Goal: Book appointment/travel/reservation

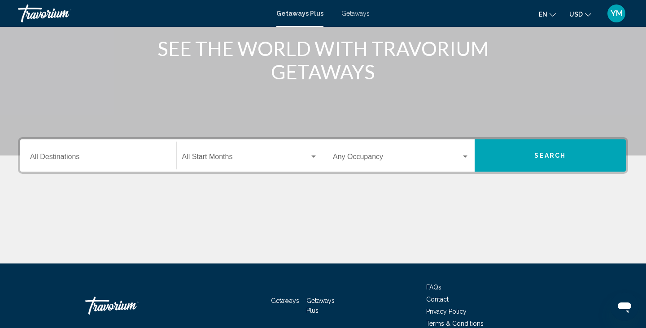
click at [43, 156] on input "Destination All Destinations" at bounding box center [98, 159] width 136 height 8
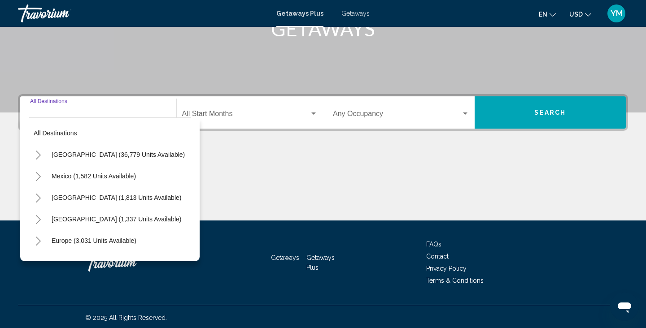
scroll to position [159, 0]
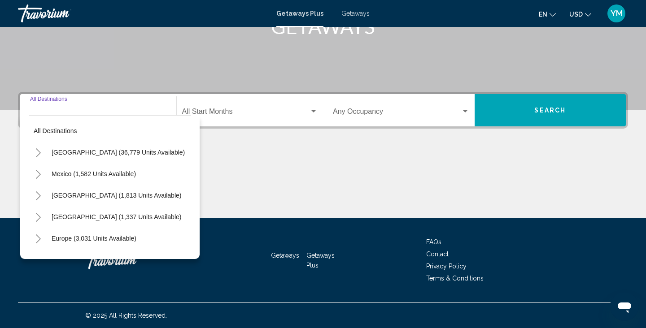
click at [39, 152] on icon "Toggle United States (36,779 units available)" at bounding box center [38, 152] width 5 height 9
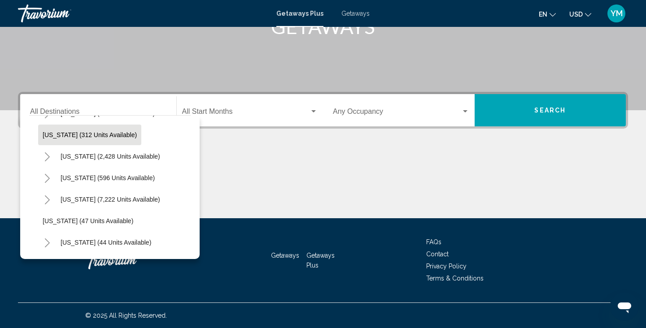
scroll to position [61, 0]
click at [48, 197] on icon "Toggle Florida (7,222 units available)" at bounding box center [47, 199] width 5 height 9
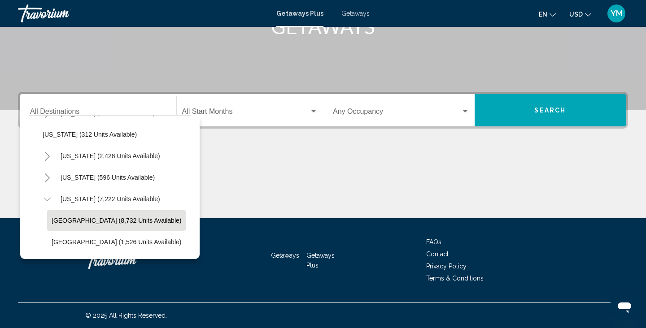
click at [77, 222] on span "[GEOGRAPHIC_DATA] (8,732 units available)" at bounding box center [117, 220] width 130 height 7
type input "**********"
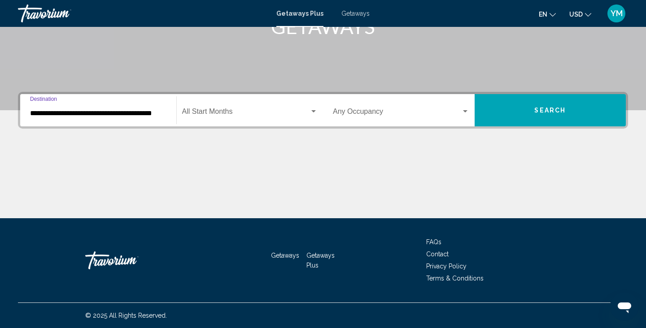
click at [212, 114] on span "Search widget" at bounding box center [246, 113] width 128 height 8
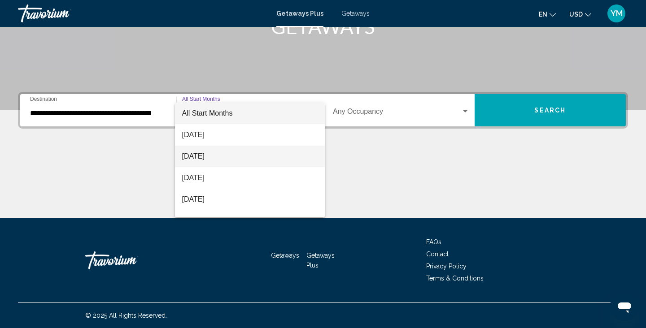
click at [217, 152] on span "[DATE]" at bounding box center [250, 157] width 136 height 22
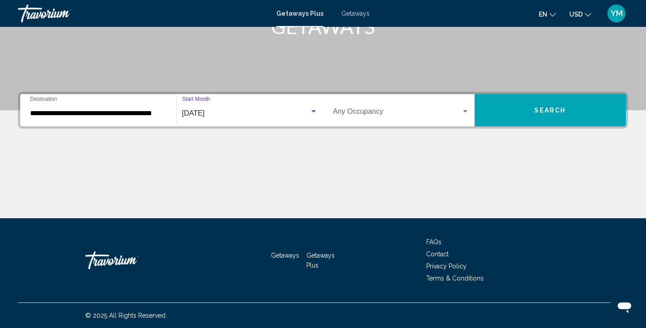
click at [371, 108] on div "Occupancy Any Occupancy" at bounding box center [401, 110] width 136 height 28
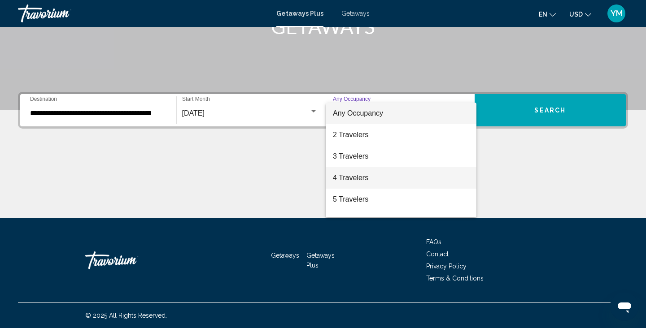
click at [346, 184] on span "4 Travelers" at bounding box center [401, 178] width 136 height 22
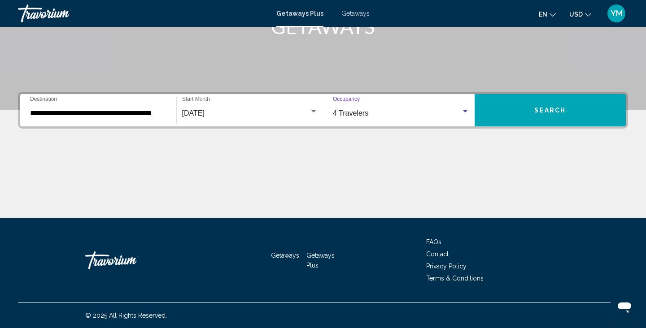
click at [529, 112] on button "Search" at bounding box center [550, 110] width 152 height 32
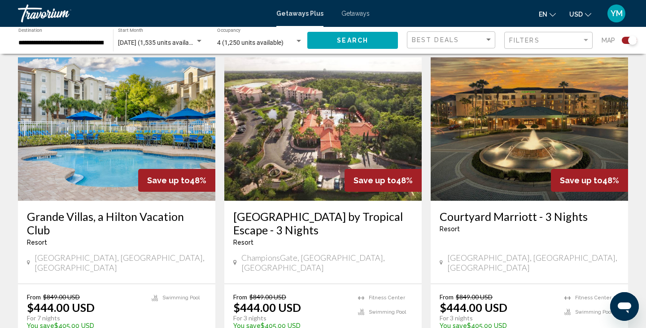
scroll to position [1041, 0]
